Goal: Transaction & Acquisition: Purchase product/service

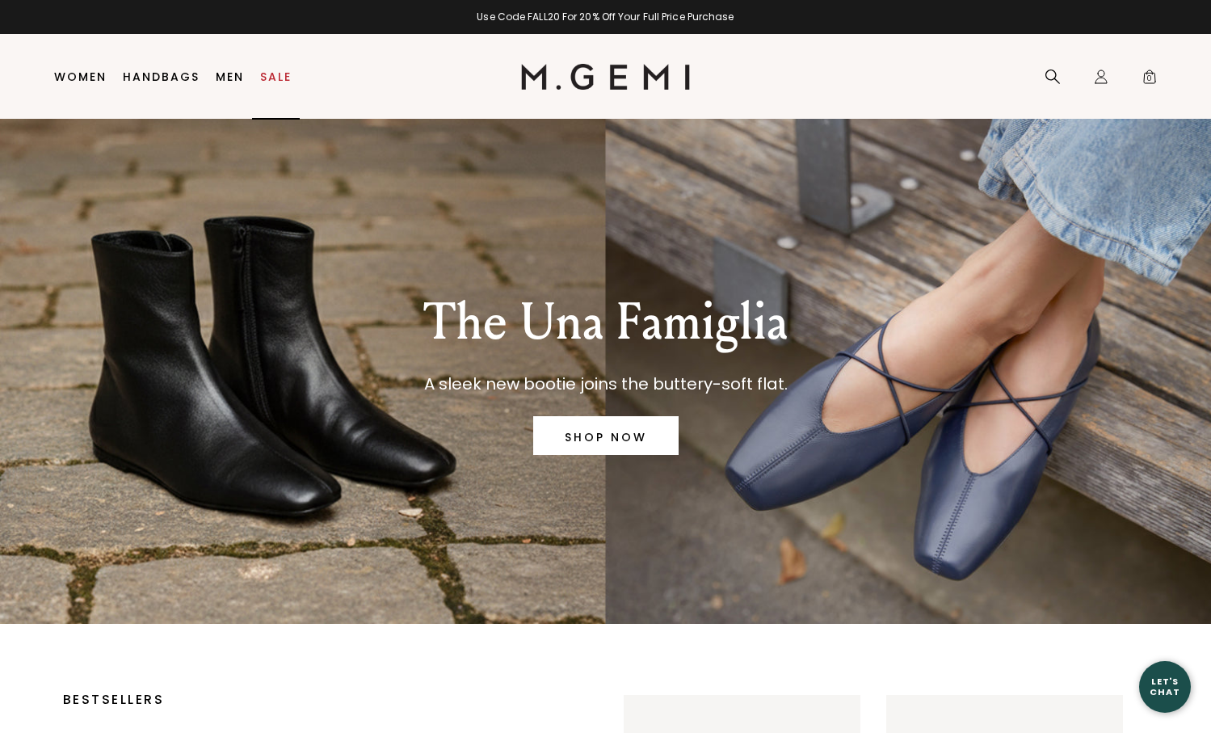
click at [284, 70] on link "Sale" at bounding box center [276, 76] width 32 height 13
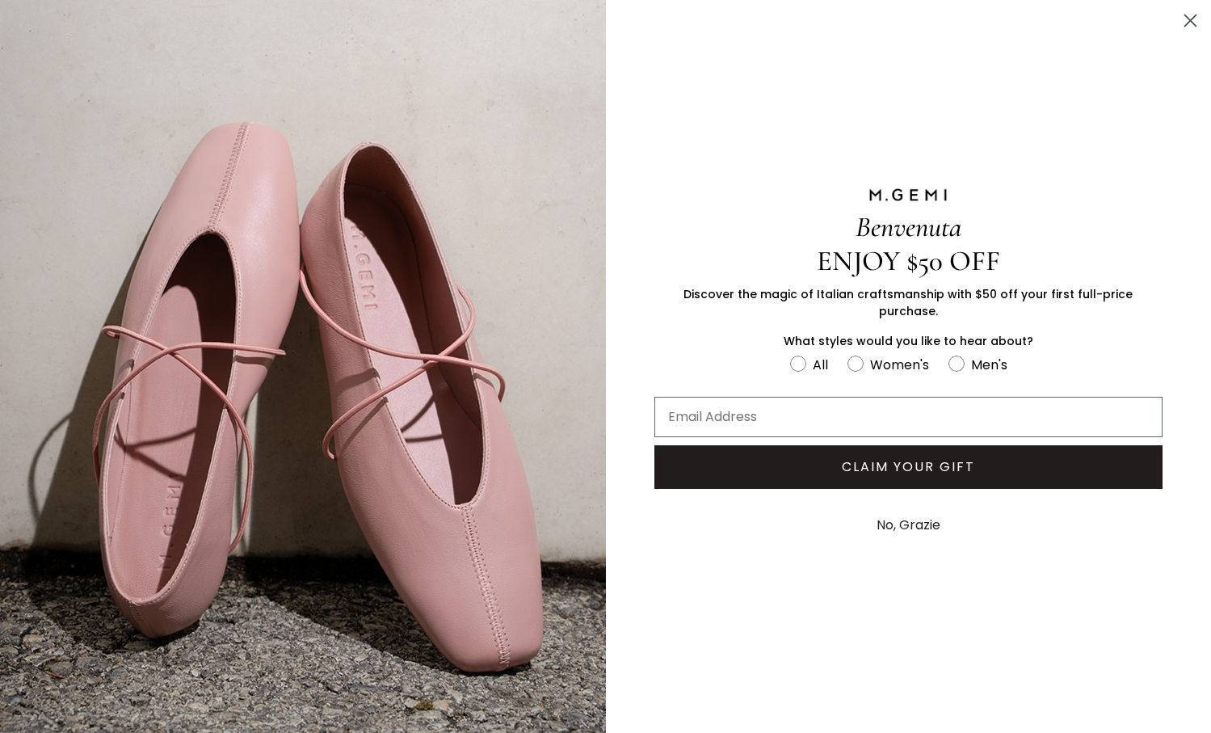
click at [1202, 18] on circle "Close dialog" at bounding box center [1190, 20] width 27 height 27
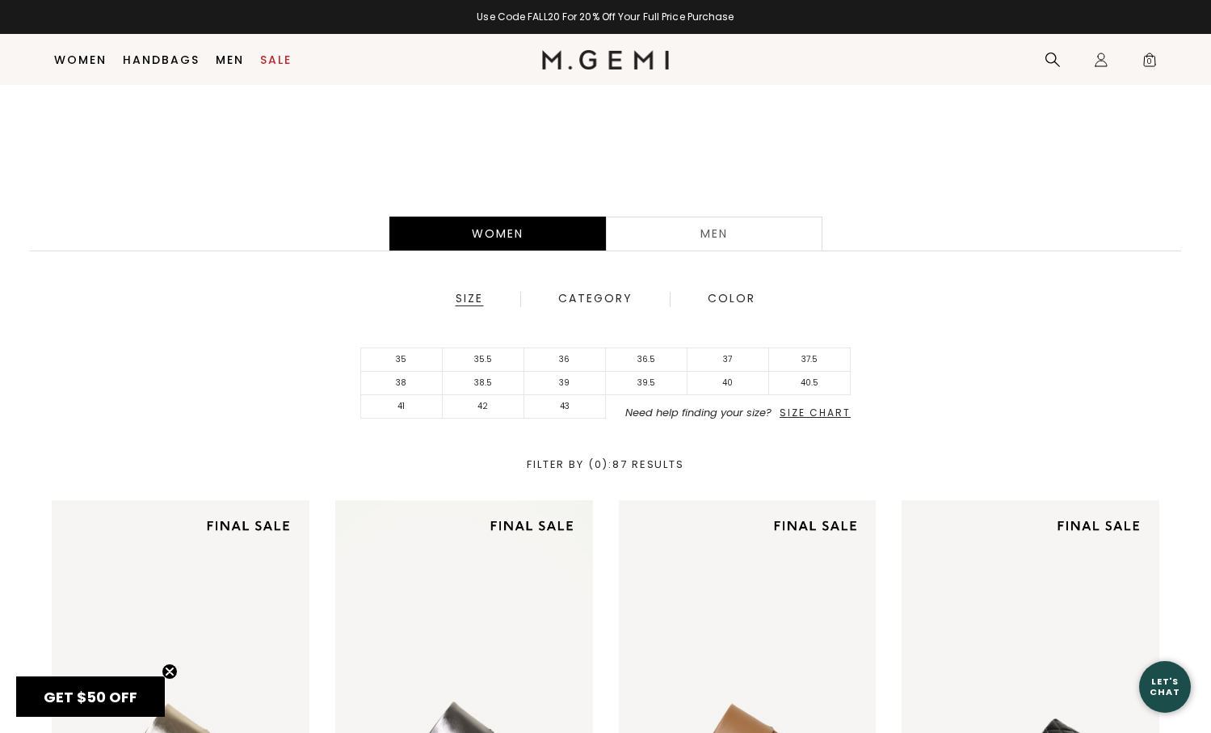
scroll to position [296, 0]
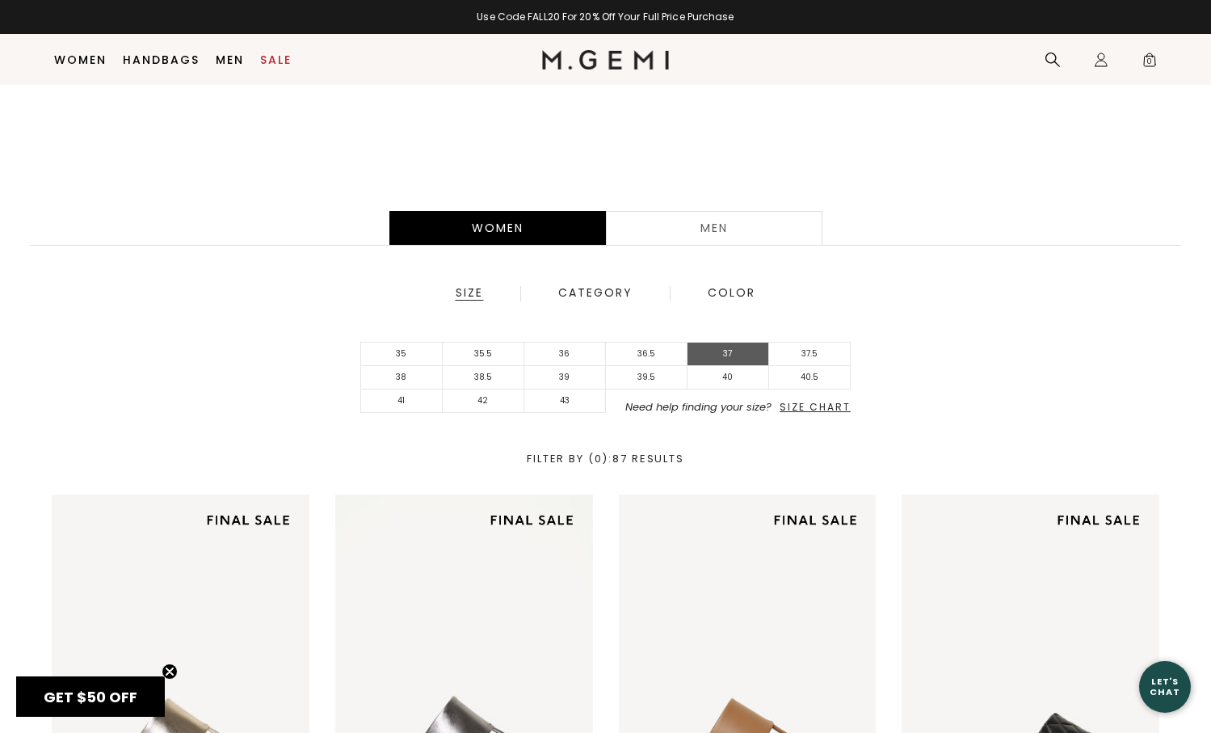
click at [722, 354] on li "37" at bounding box center [729, 354] width 82 height 23
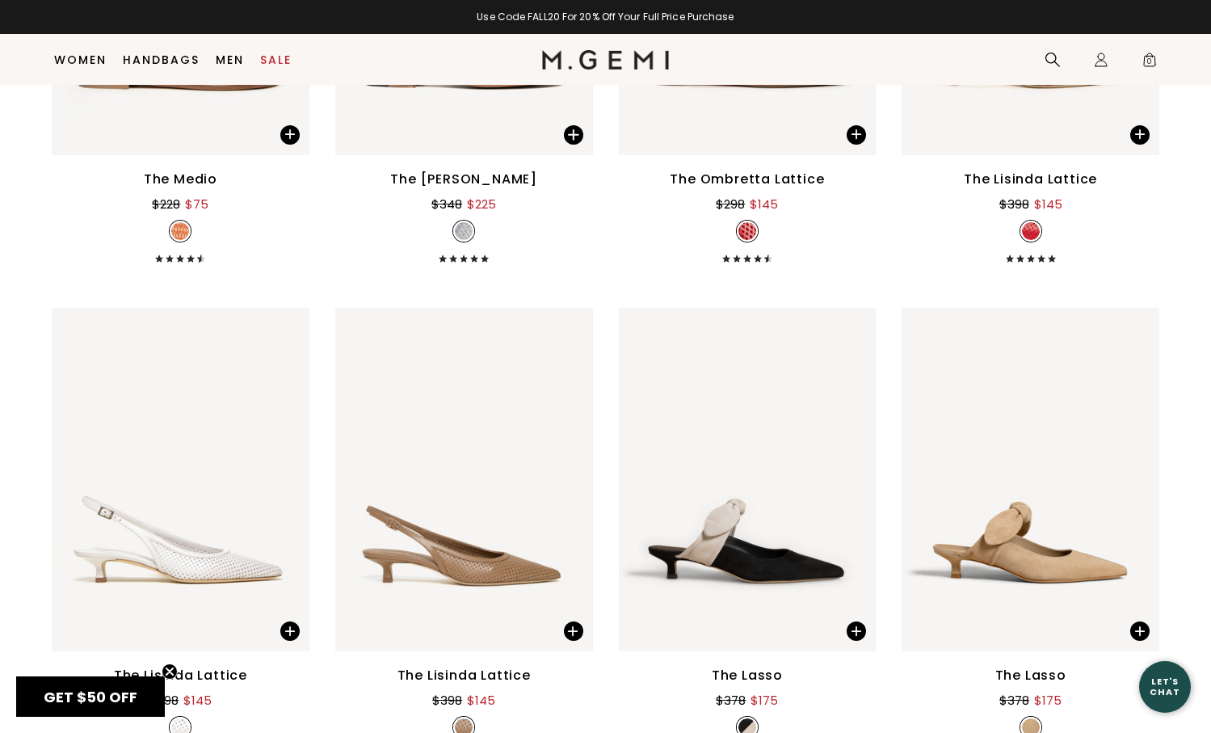
scroll to position [1734, 0]
